Goal: Task Accomplishment & Management: Manage account settings

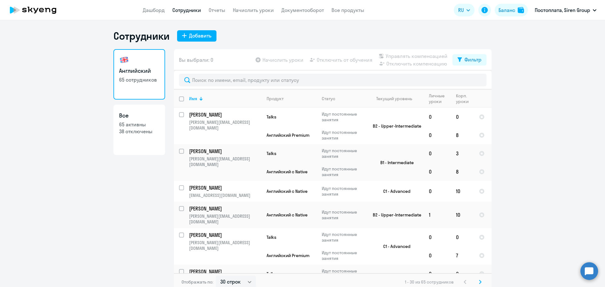
select select "30"
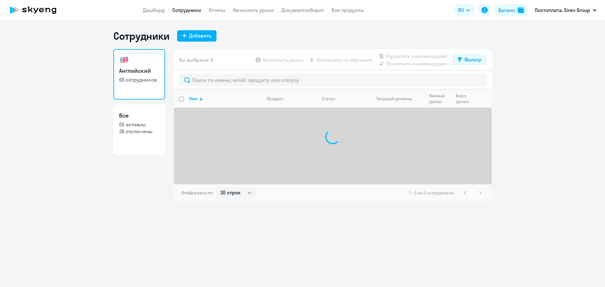
select select "30"
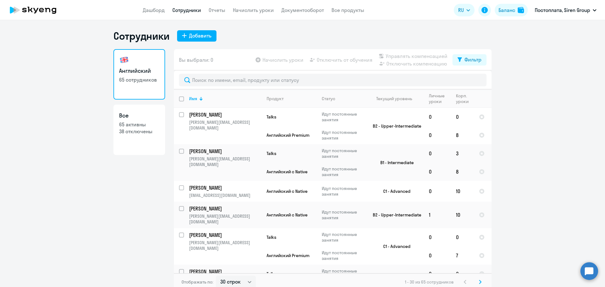
click at [74, 187] on ng-component "Сотрудники Добавить Английский 65 сотрудников Все 65 активны 38 отключены Вы вы…" at bounding box center [302, 160] width 605 height 261
click at [254, 10] on link "Начислить уроки" at bounding box center [253, 10] width 41 height 6
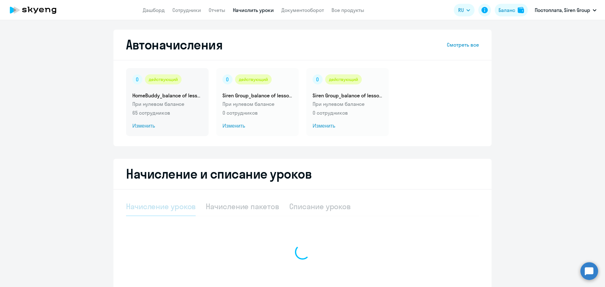
select select "10"
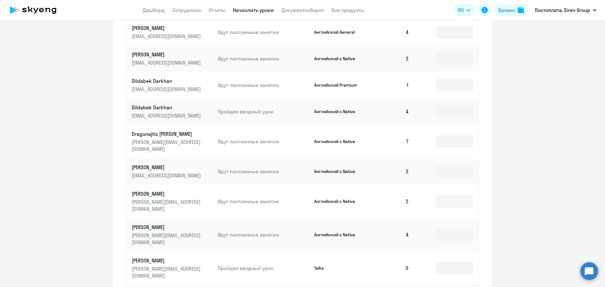
scroll to position [285, 0]
click at [438, 194] on input at bounding box center [455, 200] width 38 height 13
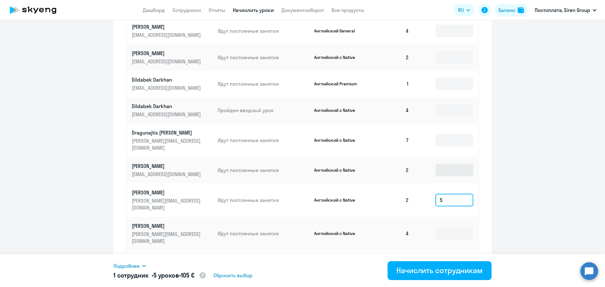
type input "5"
click at [445, 165] on input at bounding box center [455, 170] width 38 height 13
type input "5"
click at [446, 83] on input at bounding box center [455, 84] width 38 height 13
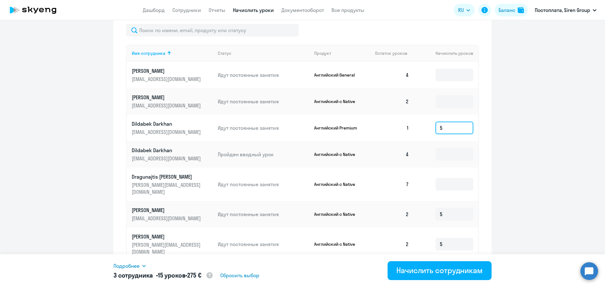
scroll to position [241, 0]
type input "5"
click at [446, 104] on input at bounding box center [455, 102] width 38 height 13
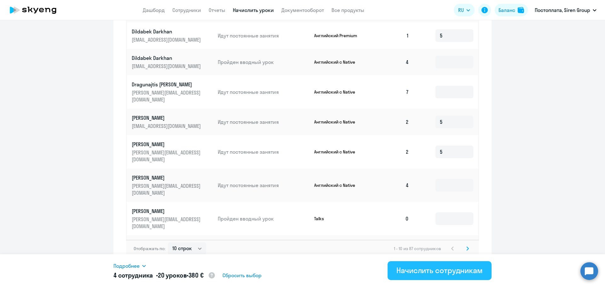
type input "5"
click at [416, 277] on button "Начислить сотрудникам" at bounding box center [440, 270] width 104 height 19
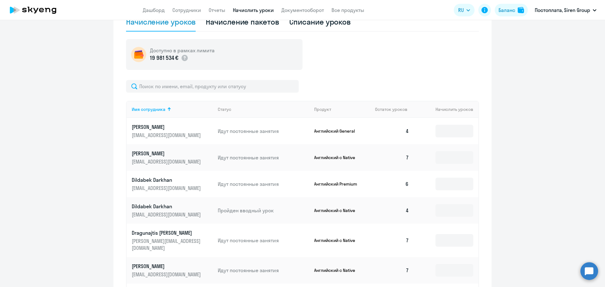
scroll to position [184, 0]
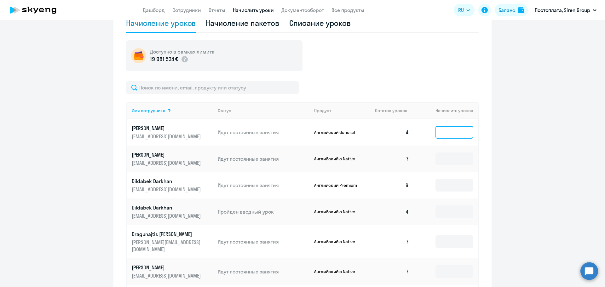
click at [446, 128] on input at bounding box center [455, 132] width 38 height 13
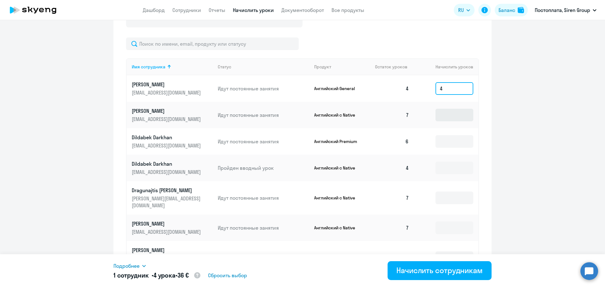
scroll to position [229, 0]
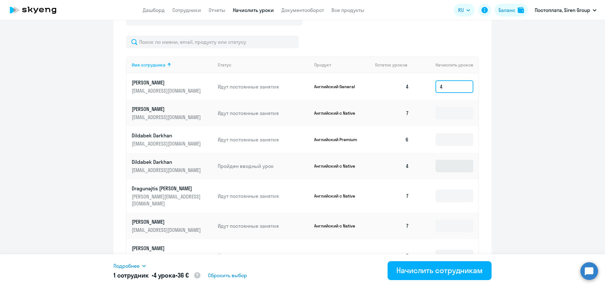
type input "4"
click at [442, 167] on input at bounding box center [455, 166] width 38 height 13
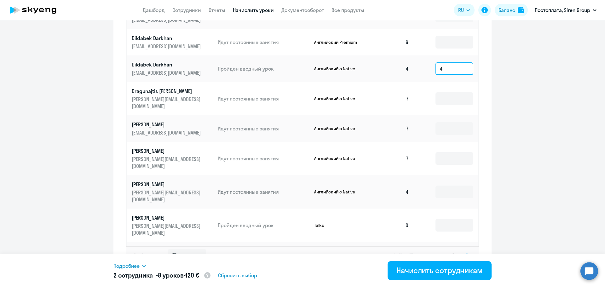
scroll to position [333, 0]
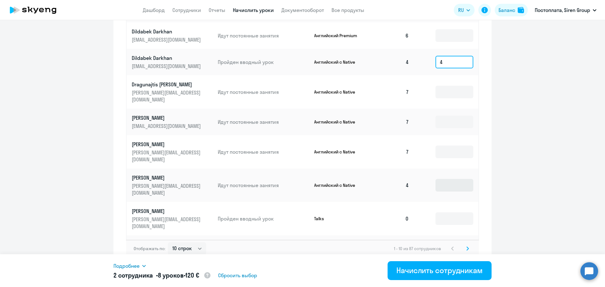
type input "4"
click at [447, 179] on input at bounding box center [455, 185] width 38 height 13
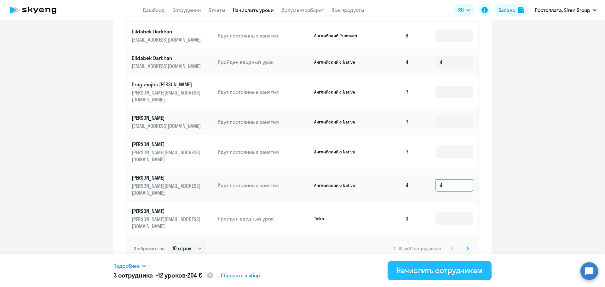
type input "4"
click at [415, 269] on div "Начислить сотрудникам" at bounding box center [440, 271] width 86 height 10
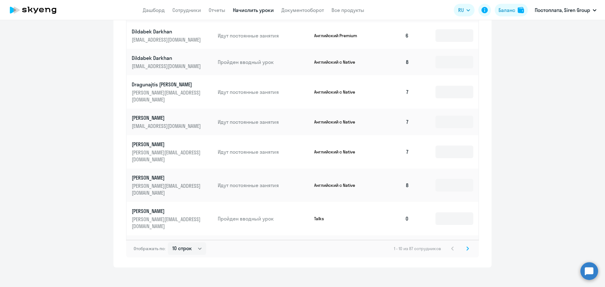
click at [467, 247] on icon at bounding box center [468, 249] width 3 height 4
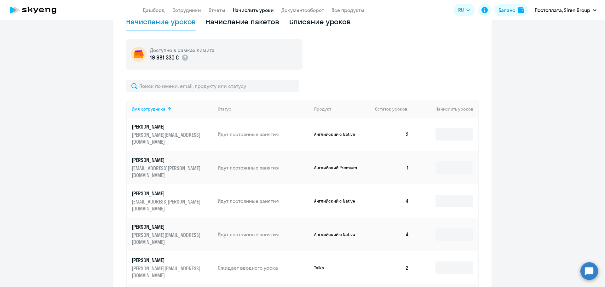
scroll to position [194, 0]
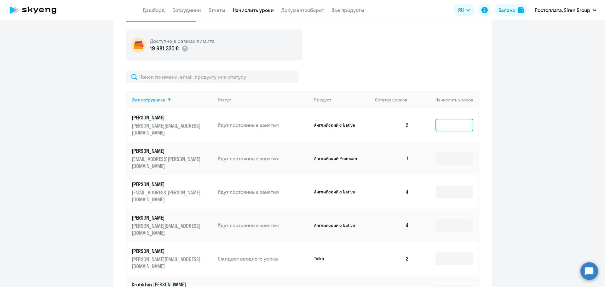
click at [456, 120] on input at bounding box center [455, 125] width 38 height 13
type input "4"
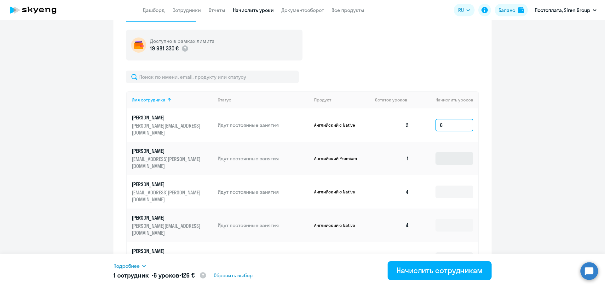
type input "6"
click at [451, 152] on input at bounding box center [455, 158] width 38 height 13
type input "8"
click at [448, 186] on input at bounding box center [455, 192] width 38 height 13
type input "4"
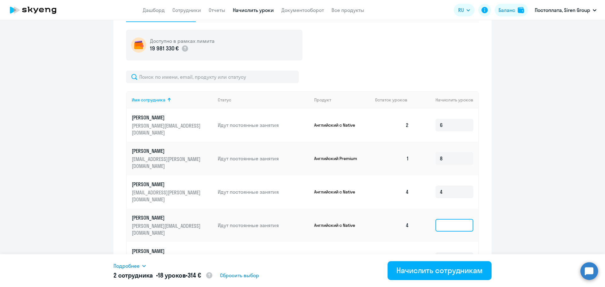
click at [448, 219] on input at bounding box center [455, 225] width 38 height 13
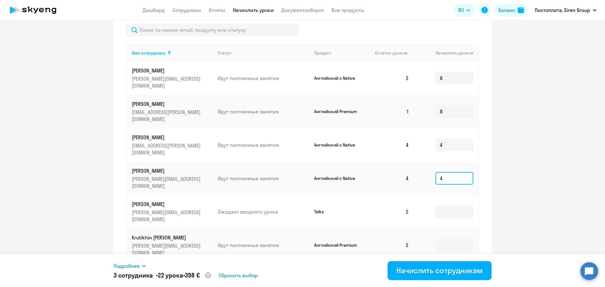
scroll to position [242, 0]
type input "4"
click at [447, 239] on input at bounding box center [455, 245] width 38 height 13
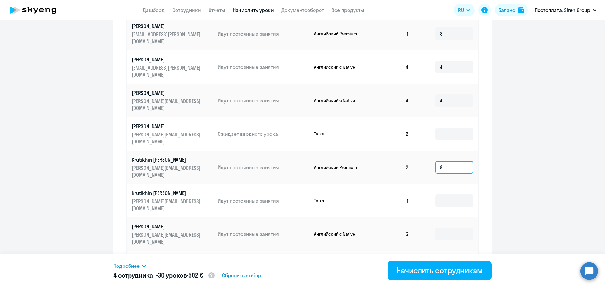
scroll to position [319, 0]
type input "8"
click at [448, 258] on input at bounding box center [455, 264] width 38 height 13
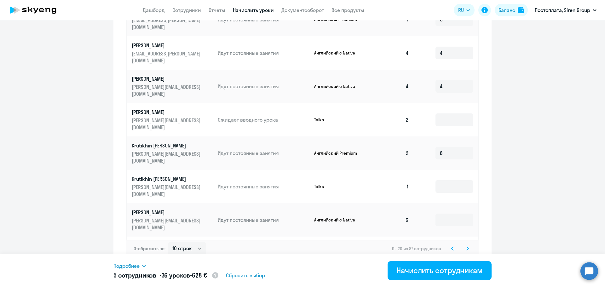
scroll to position [333, 0]
type input "6"
click at [448, 274] on input at bounding box center [455, 280] width 38 height 13
type input "8"
click at [434, 270] on div "Начислить сотрудникам" at bounding box center [440, 271] width 86 height 10
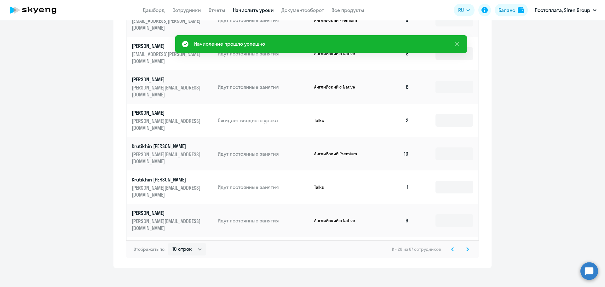
click at [467, 248] on icon at bounding box center [468, 249] width 2 height 3
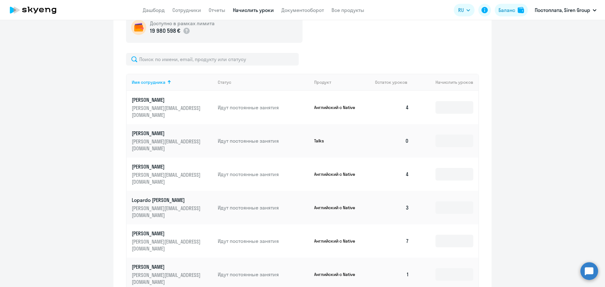
scroll to position [212, 0]
click at [461, 105] on input at bounding box center [455, 108] width 38 height 13
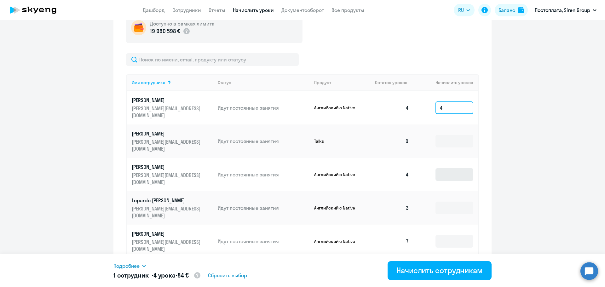
type input "4"
click at [449, 168] on input at bounding box center [455, 174] width 38 height 13
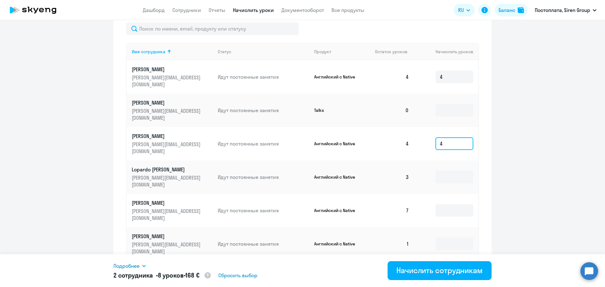
scroll to position [243, 0]
type input "4"
click at [450, 171] on input at bounding box center [455, 177] width 38 height 13
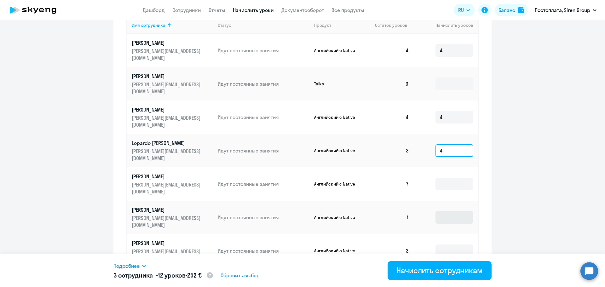
type input "4"
click at [443, 211] on input at bounding box center [455, 217] width 38 height 13
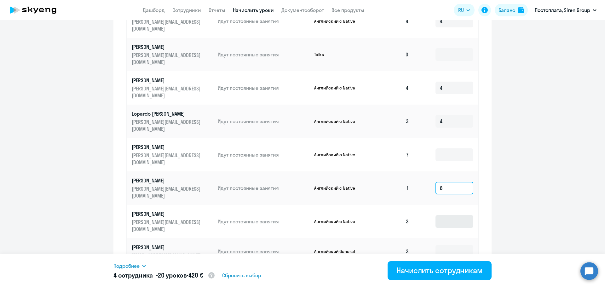
scroll to position [299, 0]
type input "8"
click at [447, 215] on input at bounding box center [455, 221] width 38 height 13
type input "5"
click at [446, 245] on input at bounding box center [455, 251] width 38 height 13
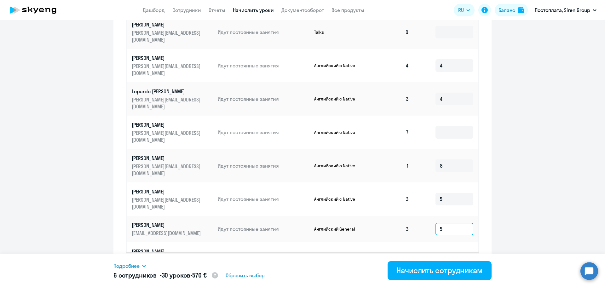
scroll to position [333, 0]
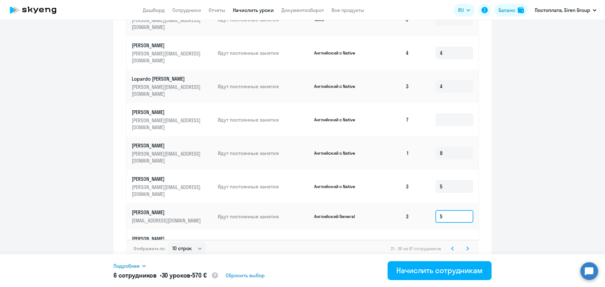
type input "5"
click at [449, 240] on input at bounding box center [455, 246] width 38 height 13
type input "8"
click at [445, 270] on input at bounding box center [455, 276] width 38 height 13
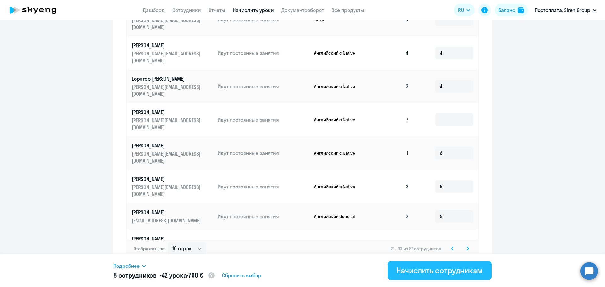
type input "4"
click at [431, 272] on div "Начислить сотрудникам" at bounding box center [440, 271] width 86 height 10
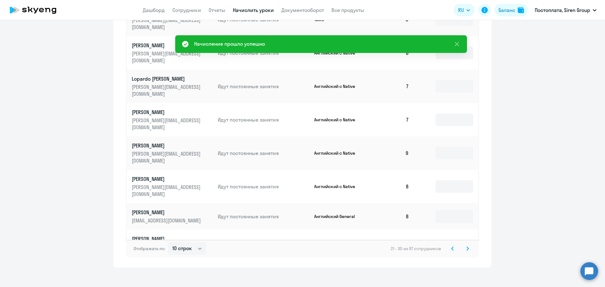
click at [468, 245] on svg-icon at bounding box center [468, 249] width 8 height 8
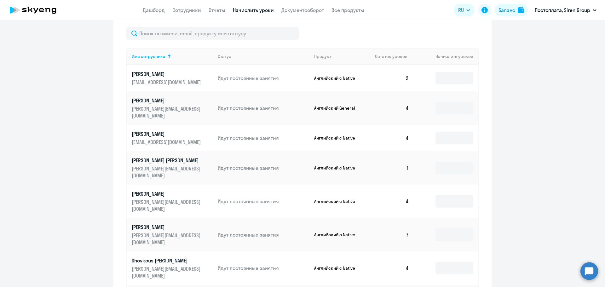
scroll to position [236, 0]
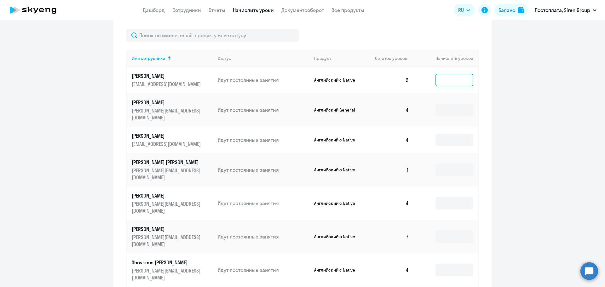
click at [448, 78] on input at bounding box center [455, 80] width 38 height 13
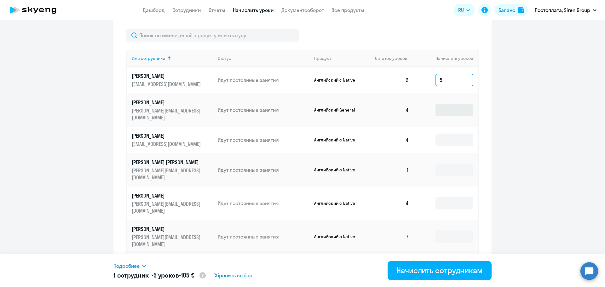
type input "5"
click at [445, 106] on input "5" at bounding box center [455, 110] width 38 height 13
type input "5"
click at [443, 136] on input at bounding box center [455, 140] width 38 height 13
type input "5"
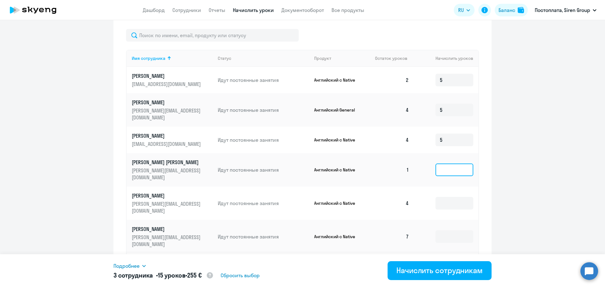
click at [446, 164] on input at bounding box center [455, 170] width 38 height 13
type input "5"
click at [447, 197] on input at bounding box center [455, 203] width 38 height 13
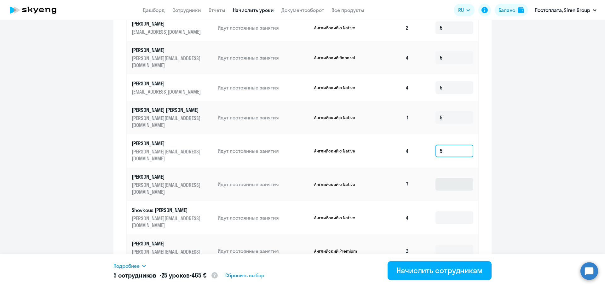
scroll to position [289, 0]
type input "5"
click at [454, 211] on input at bounding box center [455, 217] width 38 height 13
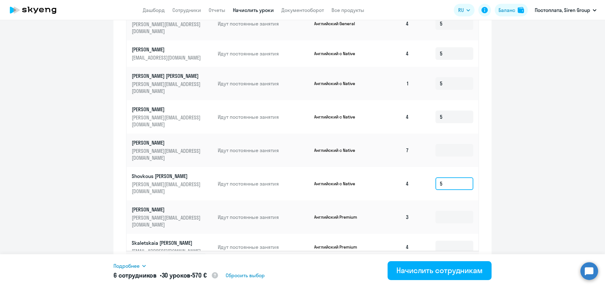
scroll to position [327, 0]
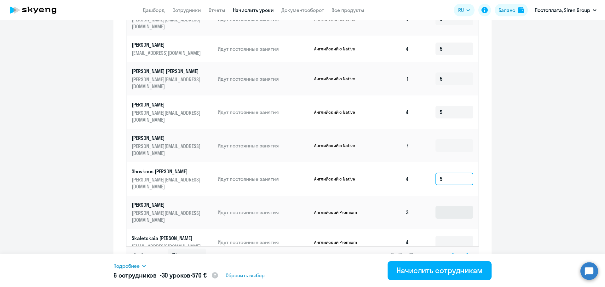
type input "5"
click at [455, 206] on input at bounding box center [455, 212] width 38 height 13
type input "5"
click at [447, 236] on input at bounding box center [455, 242] width 38 height 13
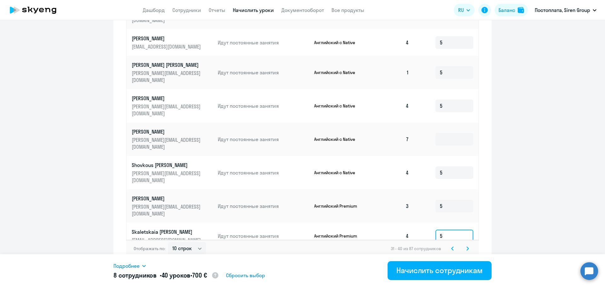
type input "5"
click at [449, 249] on td at bounding box center [446, 262] width 64 height 26
click at [449, 256] on input at bounding box center [455, 262] width 38 height 13
type input "5"
click at [467, 247] on icon at bounding box center [468, 248] width 2 height 3
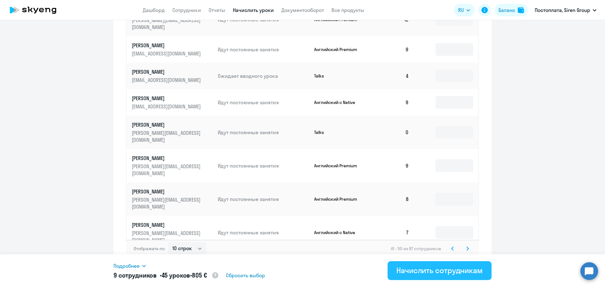
click at [428, 272] on div "Начислить сотрудникам" at bounding box center [440, 271] width 86 height 10
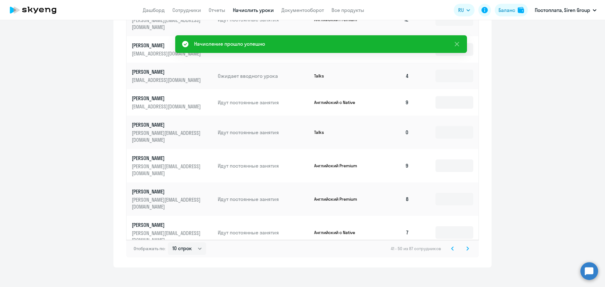
click at [464, 245] on svg-icon at bounding box center [468, 249] width 8 height 8
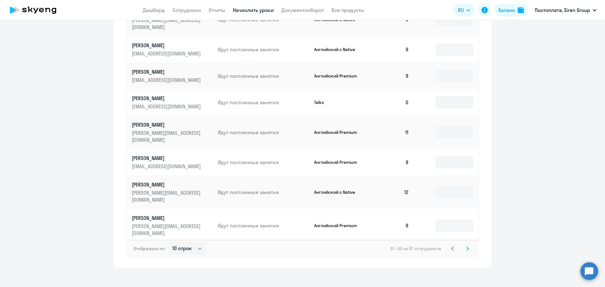
click at [467, 247] on icon at bounding box center [468, 249] width 3 height 4
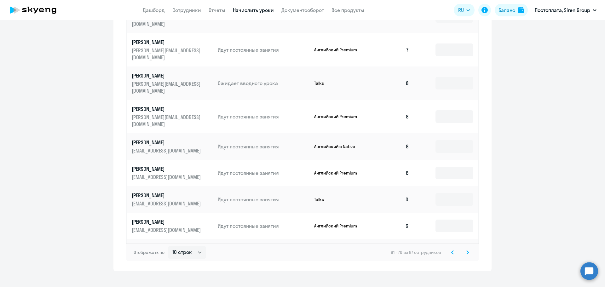
scroll to position [330, 0]
click at [467, 248] on svg-icon at bounding box center [468, 252] width 8 height 8
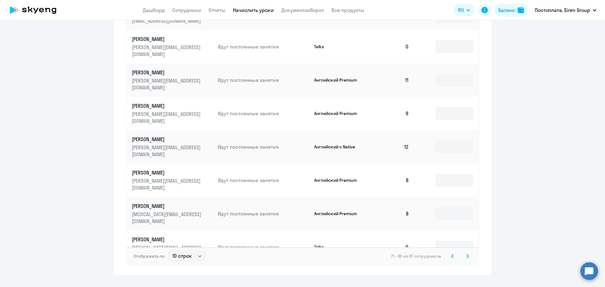
scroll to position [326, 0]
click at [468, 252] on svg-icon at bounding box center [468, 256] width 8 height 8
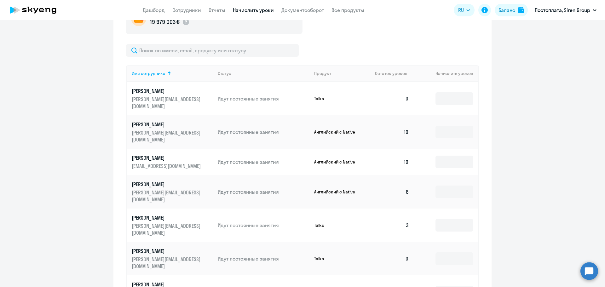
scroll to position [220, 0]
drag, startPoint x: 454, startPoint y: 252, endPoint x: 496, endPoint y: 266, distance: 44.2
click at [496, 266] on ng-component "Автоначисления Смотреть все действующий HomeBuddy_balance of lessons При нулево…" at bounding box center [302, 74] width 605 height 528
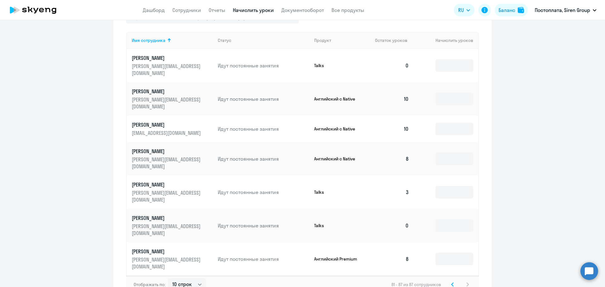
click at [453, 281] on svg-icon at bounding box center [453, 285] width 8 height 8
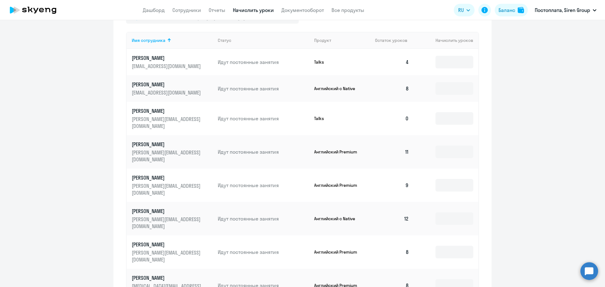
scroll to position [333, 0]
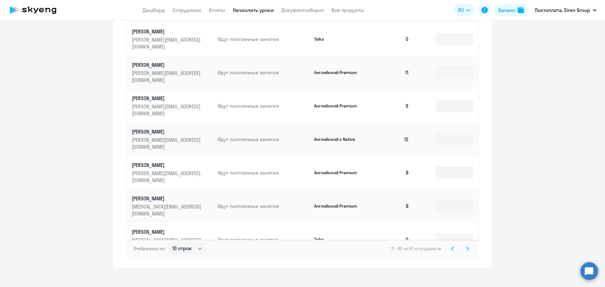
click at [452, 247] on icon at bounding box center [453, 249] width 3 height 4
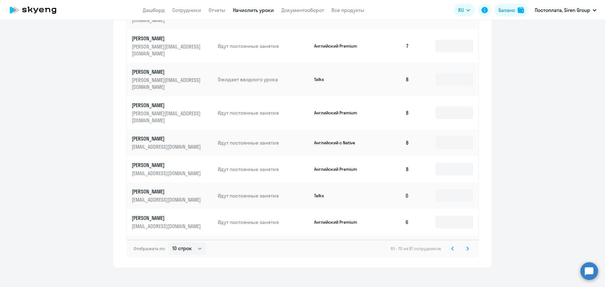
click at [452, 247] on icon at bounding box center [453, 249] width 3 height 4
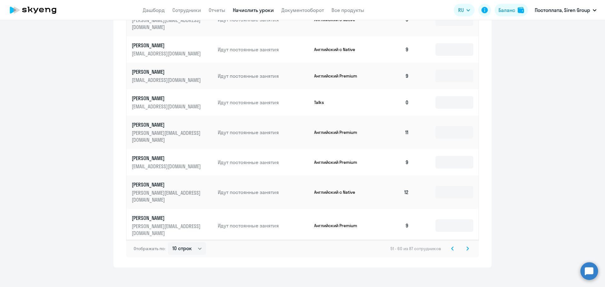
click at [452, 247] on icon at bounding box center [453, 249] width 3 height 4
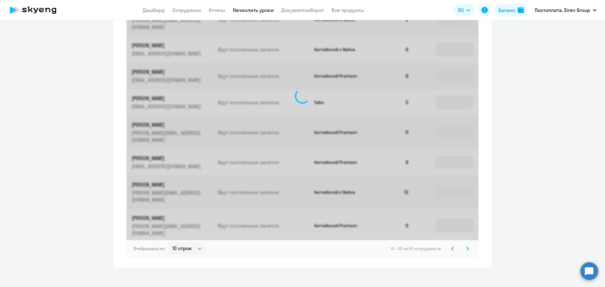
click at [452, 247] on icon at bounding box center [453, 249] width 3 height 4
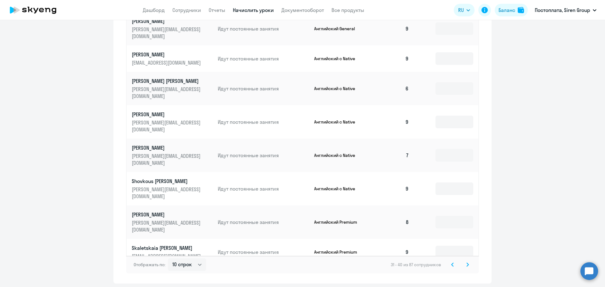
scroll to position [318, 0]
click at [452, 262] on icon at bounding box center [453, 264] width 3 height 4
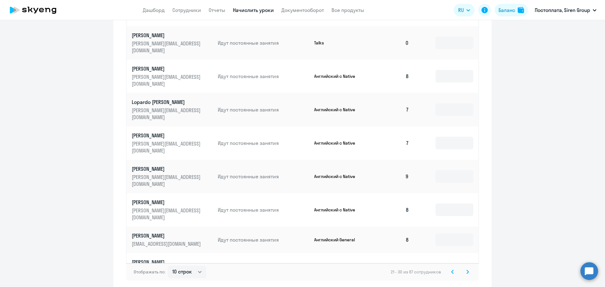
scroll to position [333, 0]
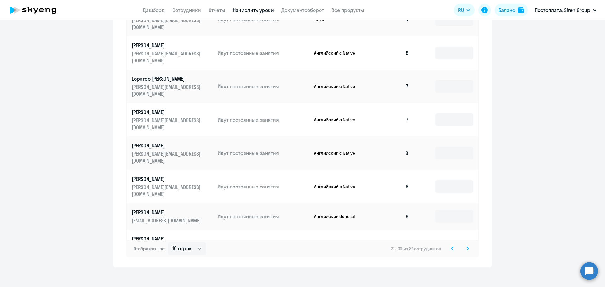
click at [452, 246] on svg-icon at bounding box center [453, 249] width 8 height 8
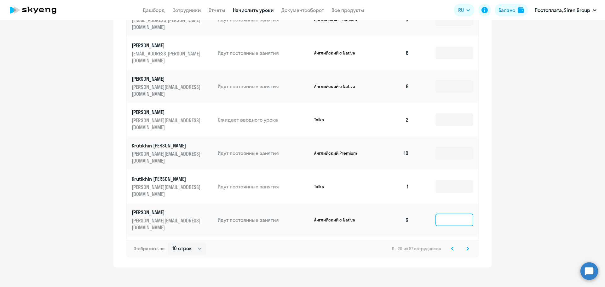
click at [455, 214] on input at bounding box center [455, 220] width 38 height 13
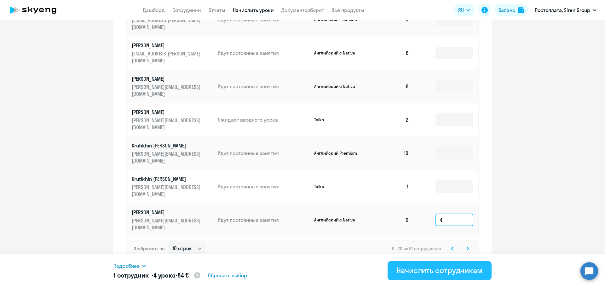
type input "4"
click at [423, 266] on div "Начислить сотрудникам" at bounding box center [440, 271] width 86 height 10
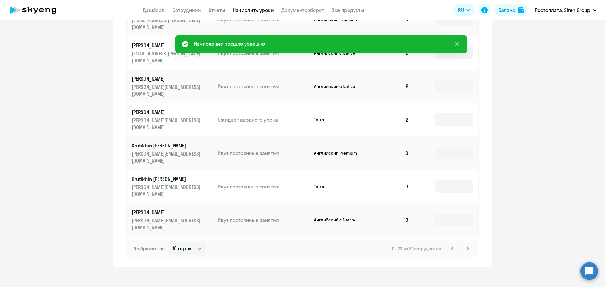
click at [449, 245] on svg-icon at bounding box center [453, 249] width 8 height 8
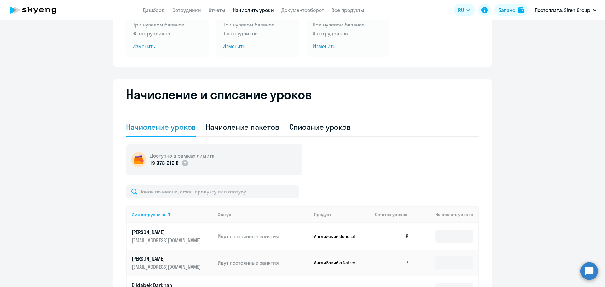
scroll to position [0, 0]
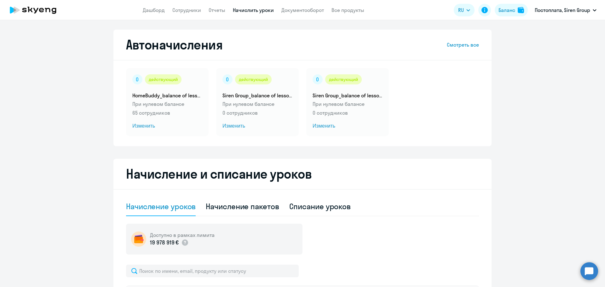
click at [589, 265] on circle at bounding box center [590, 271] width 18 height 18
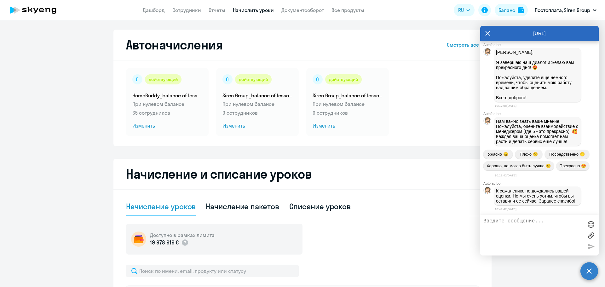
click at [506, 223] on textarea at bounding box center [534, 236] width 100 height 34
click at [489, 30] on icon at bounding box center [488, 33] width 5 height 15
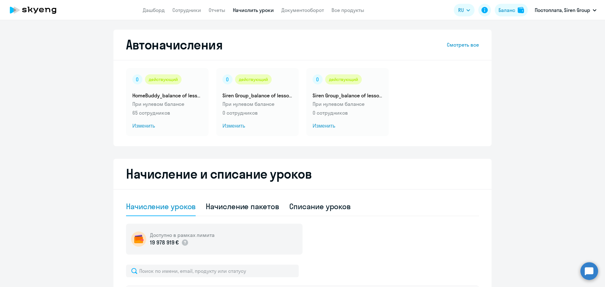
click at [587, 268] on circle at bounding box center [590, 271] width 18 height 18
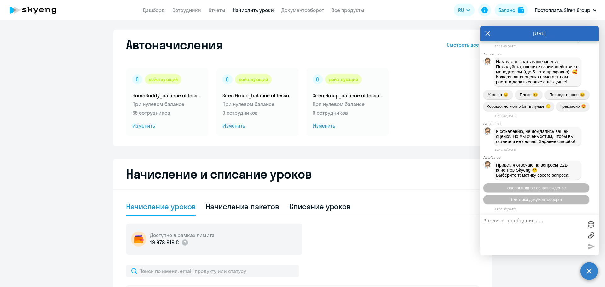
scroll to position [0, 0]
click at [530, 186] on span "Операционное сопровождение" at bounding box center [536, 188] width 59 height 5
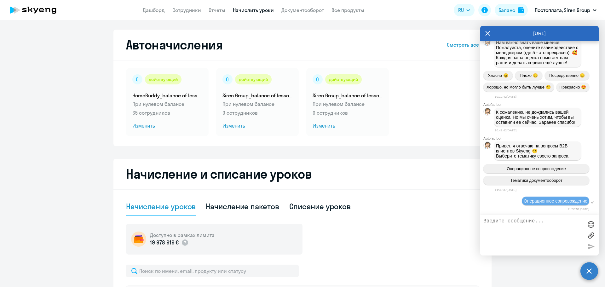
scroll to position [12194, 0]
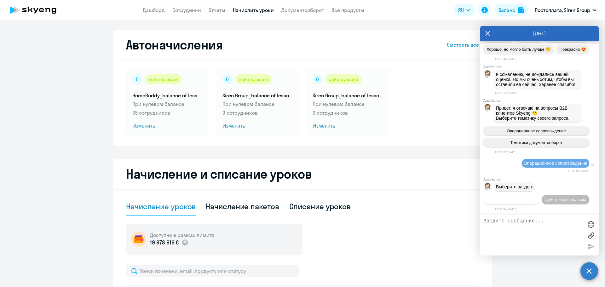
click at [536, 197] on span "Действия по сотрудникам" at bounding box center [511, 199] width 49 height 5
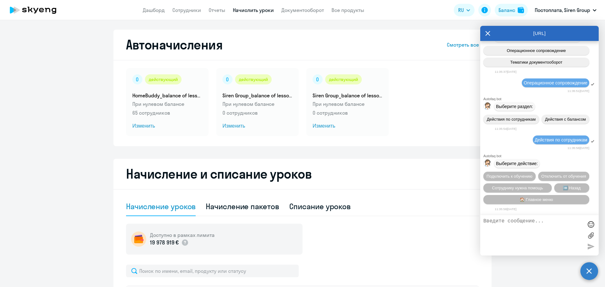
scroll to position [12287, 0]
click at [537, 186] on span "Сотруднику нужна помощь" at bounding box center [517, 188] width 51 height 5
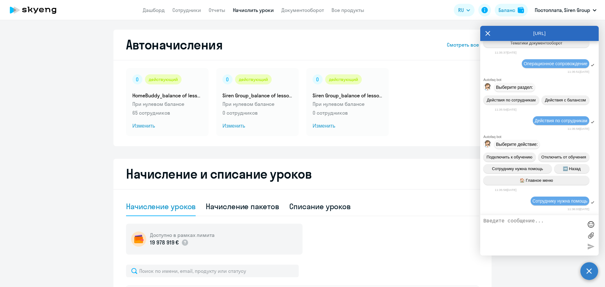
scroll to position [12505, 0]
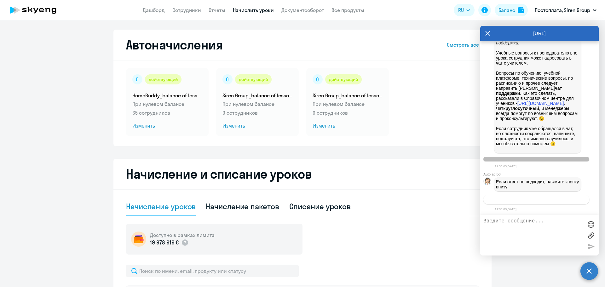
click at [532, 198] on span "Связаться с менеджером" at bounding box center [536, 199] width 48 height 5
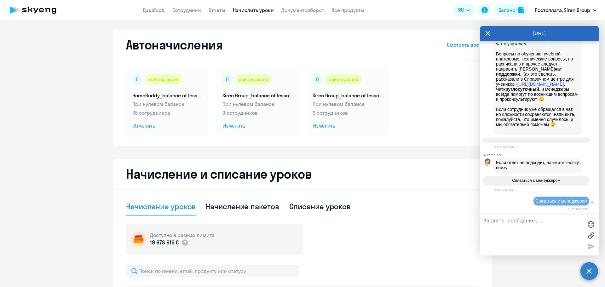
scroll to position [12525, 0]
click at [524, 222] on textarea at bounding box center [534, 236] width 100 height 34
click at [556, 223] on textarea "Добрый день! У ученика" at bounding box center [534, 236] width 100 height 34
paste textarea "zarina.murzalieva@homebuddy.com"
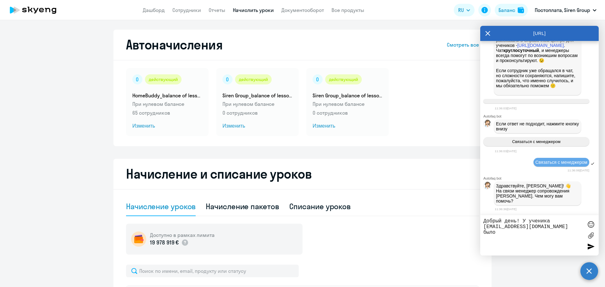
scroll to position [12559, 0]
click at [490, 245] on textarea "Добрый день! У ученика zarina.murzalieva@homebuddy.com было 2 пропущенных занят…" at bounding box center [534, 236] width 100 height 34
click at [529, 245] on textarea "Добрый день! У ученика zarina.murzalieva@homebuddy.com было 2 пропущенных занят…" at bounding box center [534, 236] width 100 height 34
click at [532, 251] on textarea "Добрый день! У ученика zarina.murzalieva@homebuddy.com было 2 пропущенных занят…" at bounding box center [534, 236] width 100 height 34
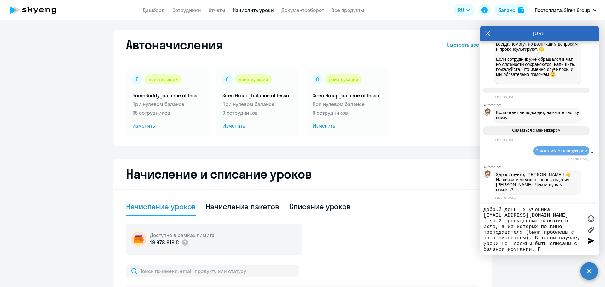
type textarea "Добрый день! У ученика zarina.murzalieva@homebuddy.com было 2 пропущенных занят…"
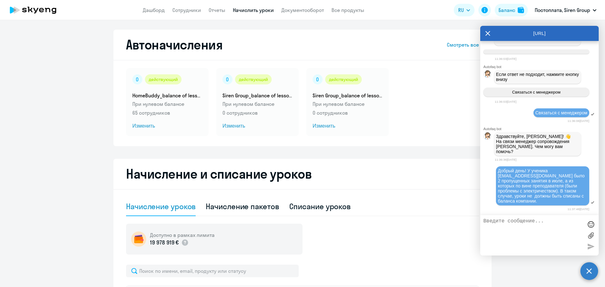
scroll to position [12609, 0]
